Goal: Information Seeking & Learning: Learn about a topic

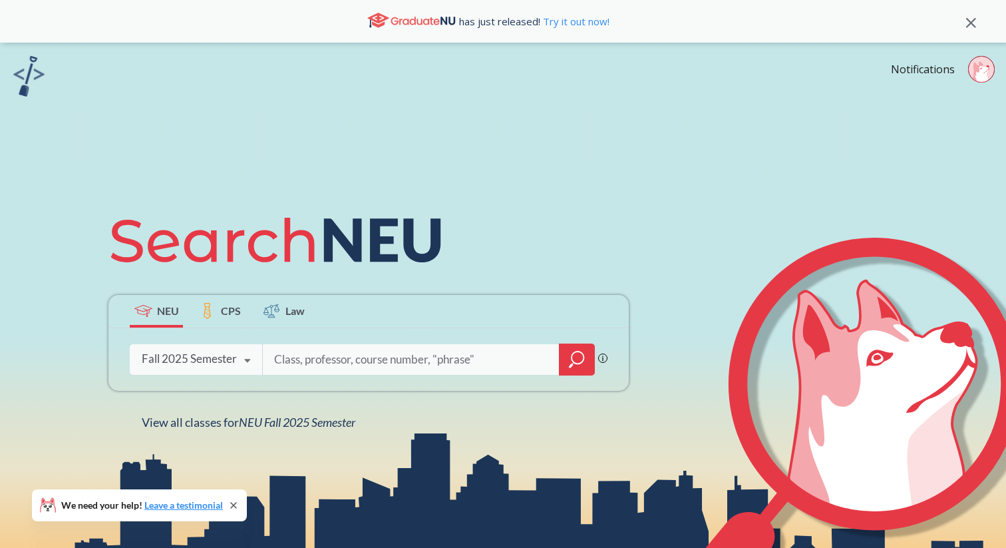
click at [313, 343] on div "Phrase search guarantees the exact search appears in the results. Ex. If you wa…" at bounding box center [368, 359] width 520 height 63
click at [343, 364] on input "search" at bounding box center [411, 359] width 277 height 28
paste input "Course List Code Title Hours BUSN 3110"
drag, startPoint x: 432, startPoint y: 357, endPoint x: 72, endPoint y: 339, distance: 360.5
click at [72, 339] on div "NEU CPS Law Course List Code Title Hours BUSN 3110 Phrase search guarantees the…" at bounding box center [503, 317] width 1006 height 548
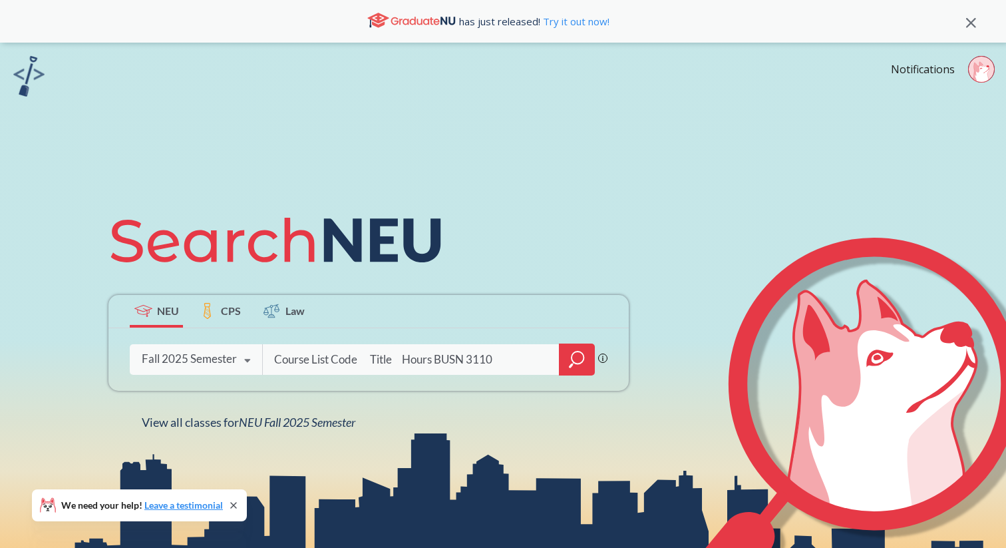
type input "BUSN 3110"
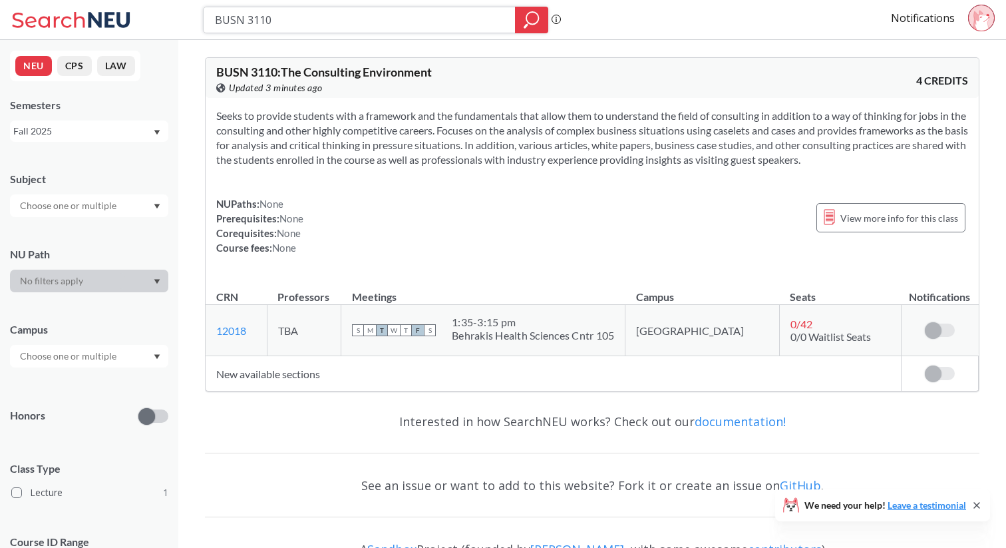
drag, startPoint x: 323, startPoint y: 20, endPoint x: 50, endPoint y: 20, distance: 272.9
click at [53, 20] on div "BUSN 3110 Phrase search guarantees the exact search appears in the results. Ex.…" at bounding box center [503, 20] width 1006 height 40
paste input "MGMT 455"
type input "MGMT 4550"
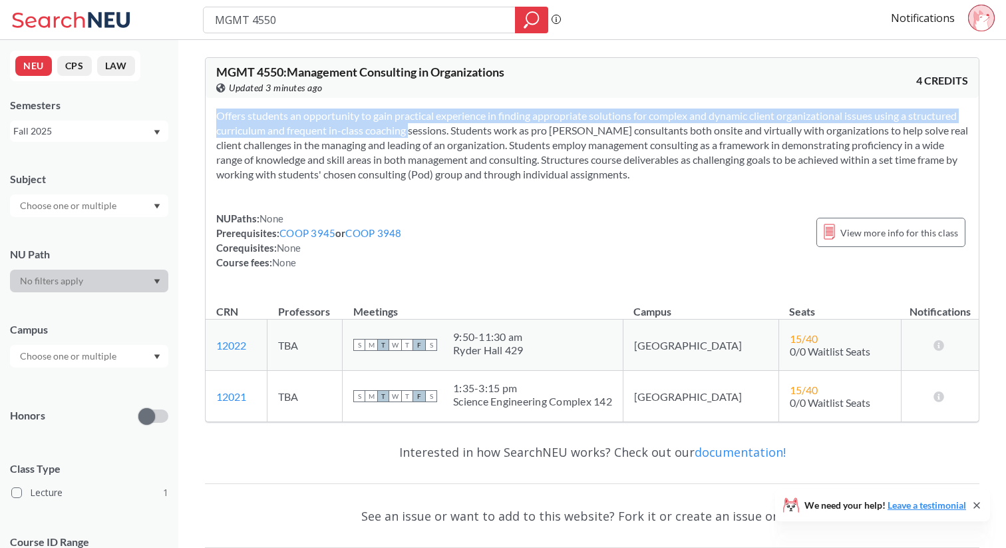
drag, startPoint x: 417, startPoint y: 192, endPoint x: 389, endPoint y: 127, distance: 71.0
click at [389, 127] on div "Offers students an opportunity to gain practical experience in finding appropri…" at bounding box center [592, 194] width 773 height 193
click at [389, 127] on section "Offers students an opportunity to gain practical experience in finding appropri…" at bounding box center [592, 144] width 752 height 73
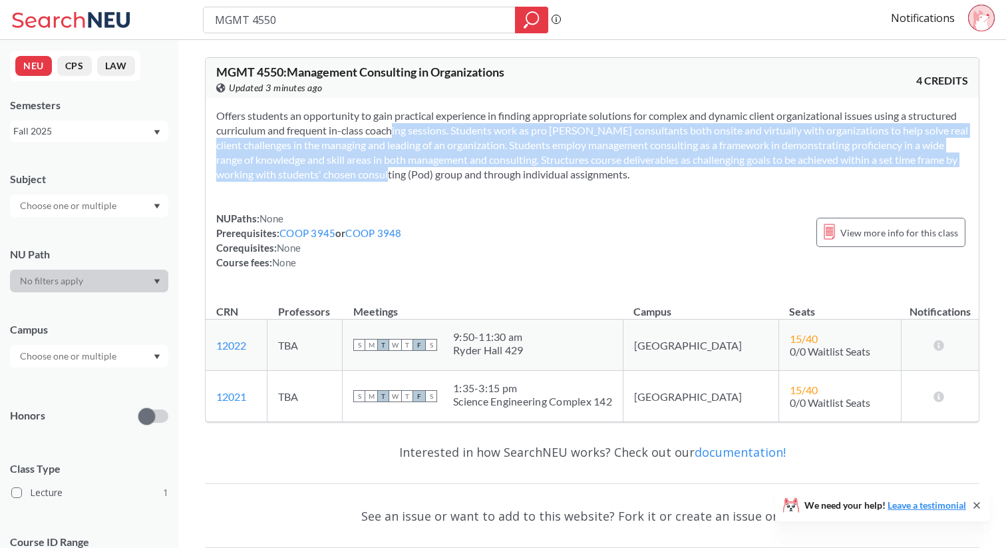
drag, startPoint x: 389, startPoint y: 127, endPoint x: 389, endPoint y: 180, distance: 53.2
click at [389, 180] on section "Offers students an opportunity to gain practical experience in finding appropri…" at bounding box center [592, 144] width 752 height 73
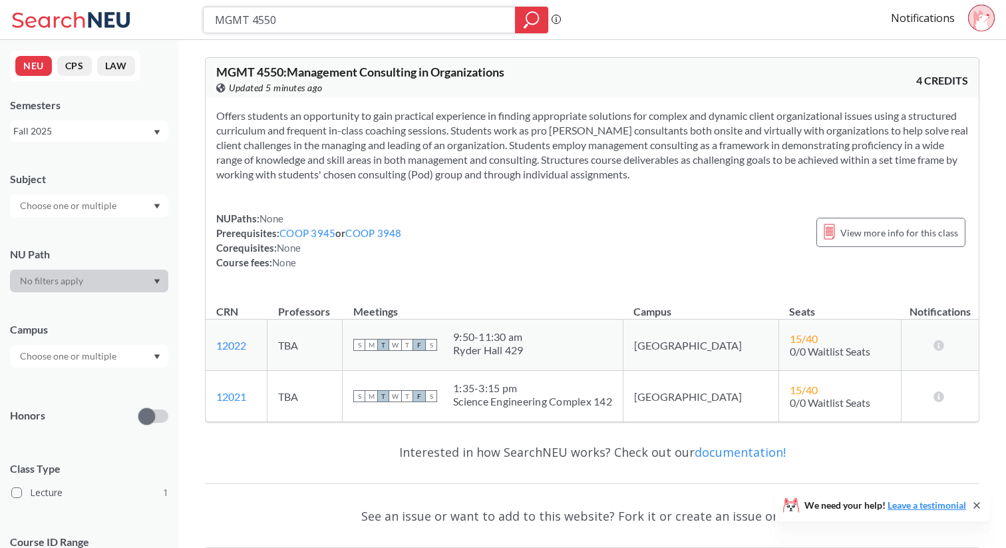
drag, startPoint x: 292, startPoint y: 23, endPoint x: 69, endPoint y: 23, distance: 223.6
click at [69, 23] on div "MGMT 4550 Phrase search guarantees the exact search appears in the results. Ex.…" at bounding box center [503, 20] width 1006 height 40
paste input "Course List Code Title Hours BUSN 311"
drag, startPoint x: 383, startPoint y: 17, endPoint x: 74, endPoint y: 19, distance: 308.8
click at [74, 19] on div "Course List Code Title Hours BUSN 3110 Phrase search guarantees the exact searc…" at bounding box center [503, 20] width 1006 height 40
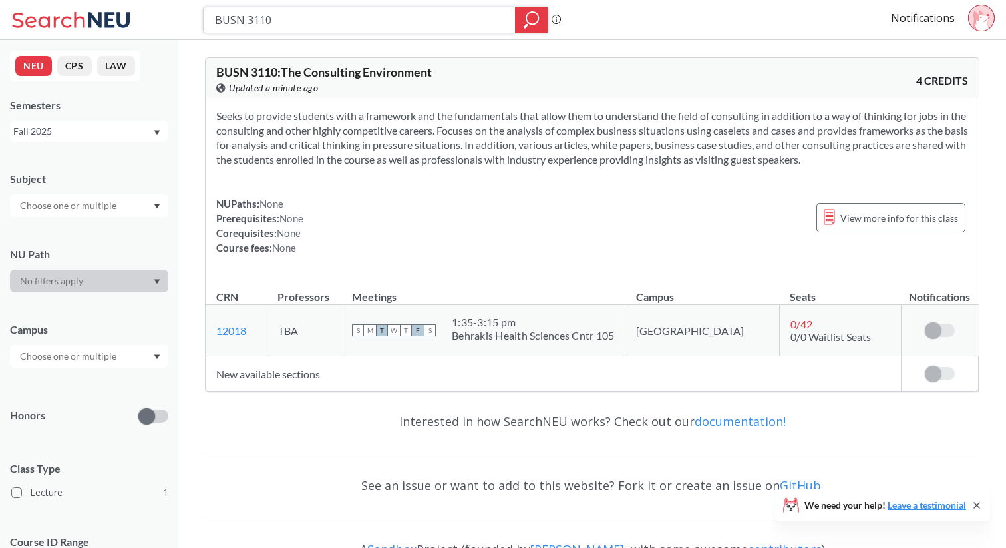
drag, startPoint x: 289, startPoint y: 31, endPoint x: 220, endPoint y: 24, distance: 69.6
click at [220, 24] on div "BUSN 3110" at bounding box center [375, 20] width 345 height 27
click at [290, 16] on input "BUSN 3110" at bounding box center [360, 20] width 292 height 23
drag, startPoint x: 268, startPoint y: 19, endPoint x: 179, endPoint y: 19, distance: 88.5
click at [180, 19] on div "BUSN 3110 Phrase search guarantees the exact search appears in the results. Ex.…" at bounding box center [503, 20] width 1006 height 40
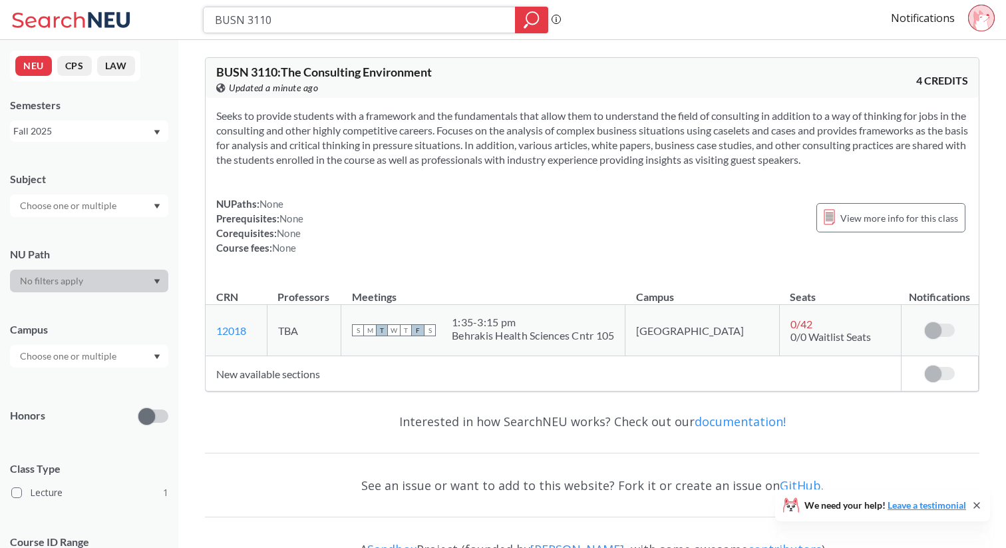
paste input "MGMT 455"
click at [533, 27] on icon "magnifying glass" at bounding box center [532, 20] width 16 height 19
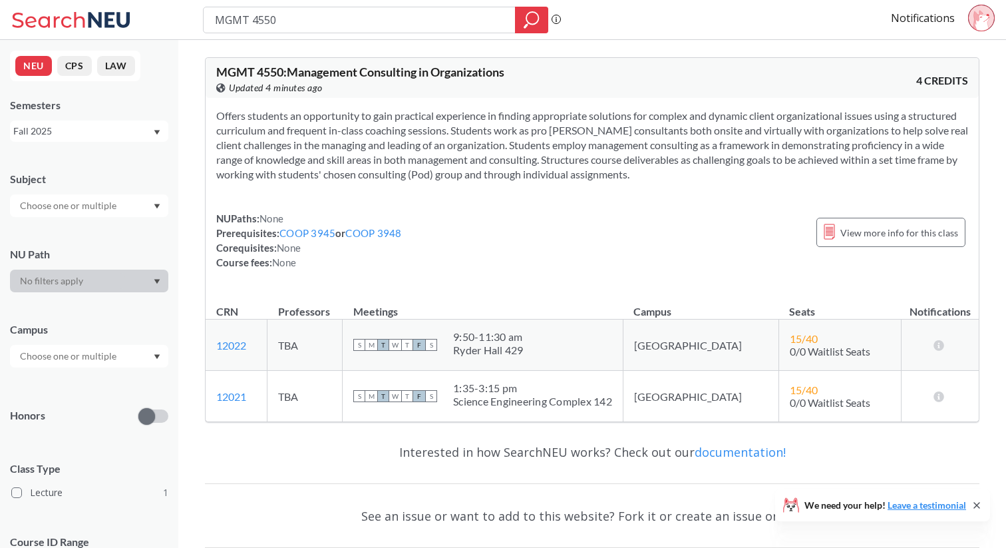
click at [658, 176] on section "Offers students an opportunity to gain practical experience in finding appropri…" at bounding box center [592, 144] width 752 height 73
drag, startPoint x: 287, startPoint y: 19, endPoint x: 79, endPoint y: 19, distance: 207.6
click at [79, 19] on div "MGMT 4550 Phrase search guarantees the exact search appears in the results. Ex.…" at bounding box center [503, 20] width 1006 height 40
paste input "Course List Code Title Hours BUSN 311"
drag, startPoint x: 381, startPoint y: 20, endPoint x: 0, endPoint y: 55, distance: 383.0
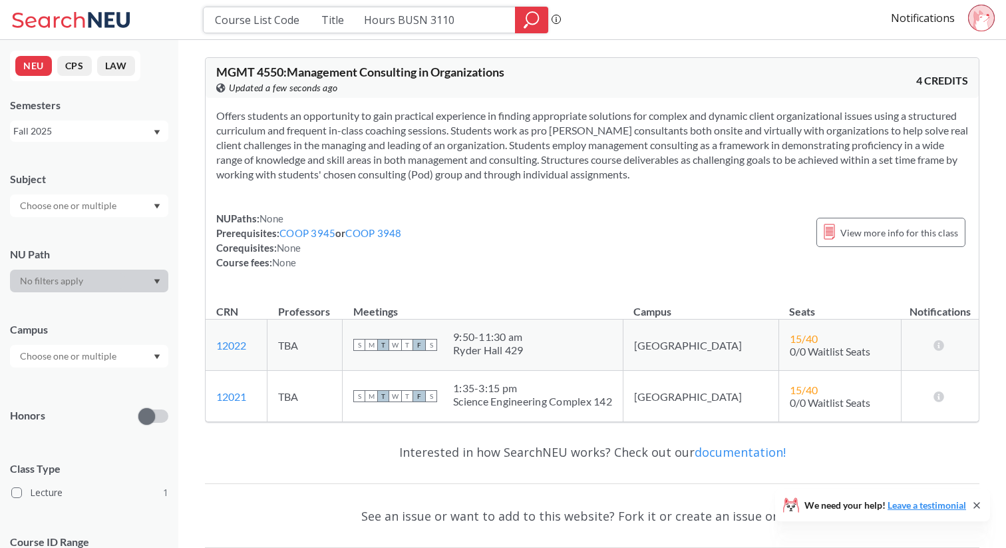
click at [0, 55] on div "Course List Code Title Hours BUSN 3110 Phrase search guarantees the exact searc…" at bounding box center [503, 318] width 1006 height 636
click at [383, 21] on input "Course List Code Title Hours BUSN 3110" at bounding box center [360, 20] width 292 height 23
drag, startPoint x: 382, startPoint y: 20, endPoint x: 226, endPoint y: 16, distance: 155.8
click at [226, 16] on input "Course List Code Title Hours BUSN 3110" at bounding box center [360, 20] width 292 height 23
type input "BUSN 3110"
